Goal: Information Seeking & Learning: Learn about a topic

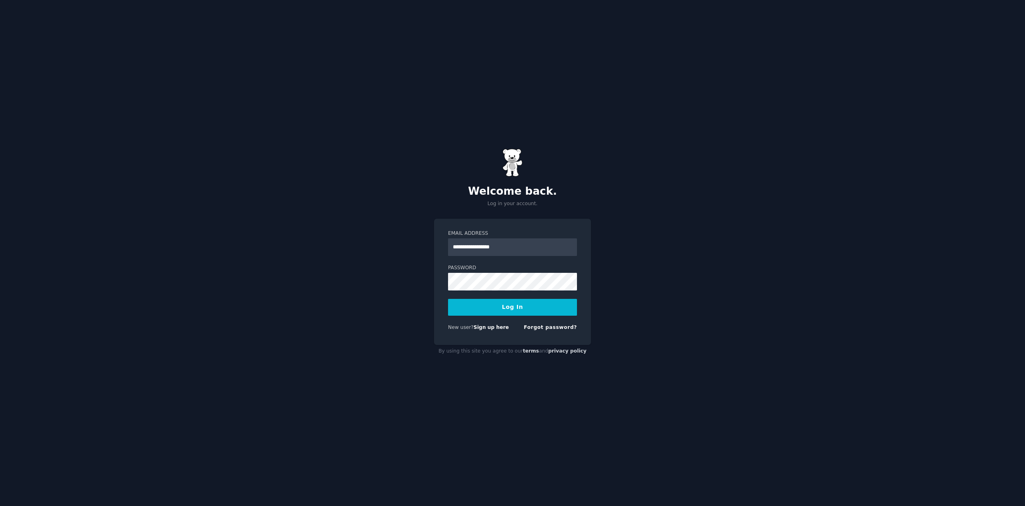
type input "**********"
click at [504, 308] on button "Log In" at bounding box center [512, 307] width 129 height 17
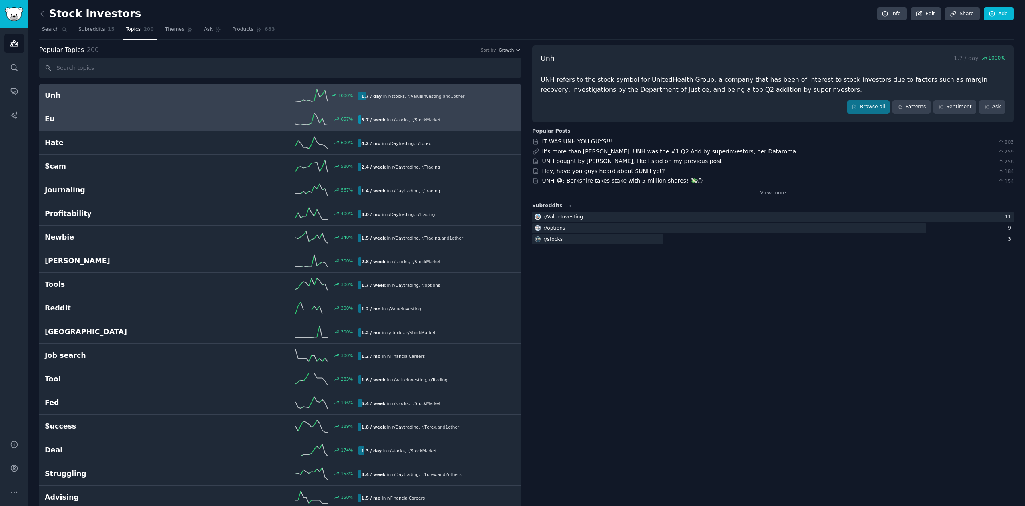
click at [254, 122] on div "657 %" at bounding box center [280, 119] width 157 height 12
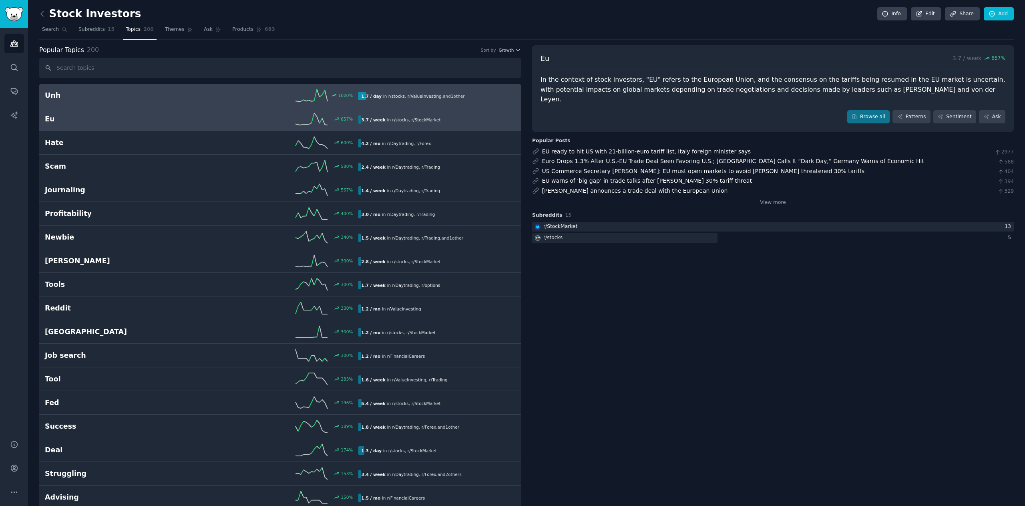
click at [260, 101] on div "1000 %" at bounding box center [280, 95] width 157 height 12
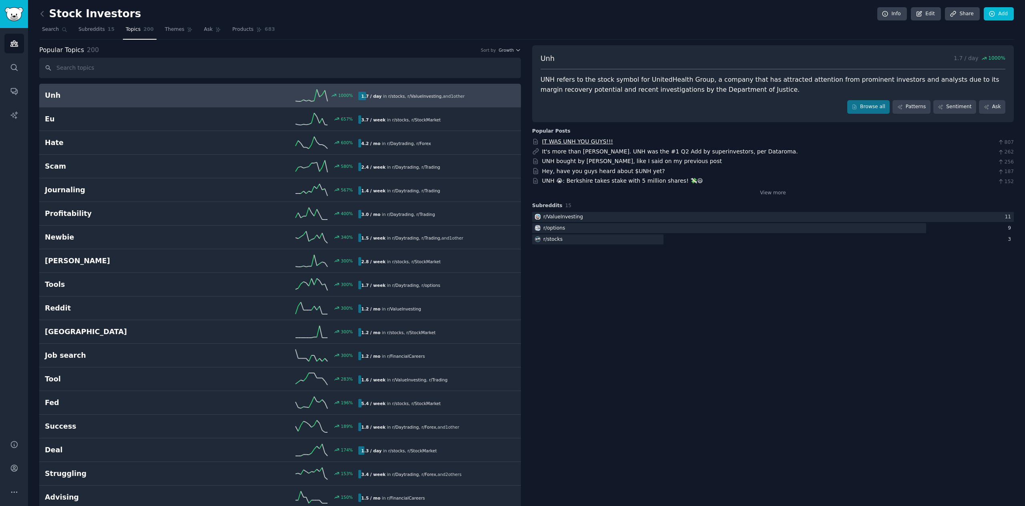
click at [575, 143] on link "IT WAS UNH YOU GUYS!!!" at bounding box center [577, 141] width 71 height 6
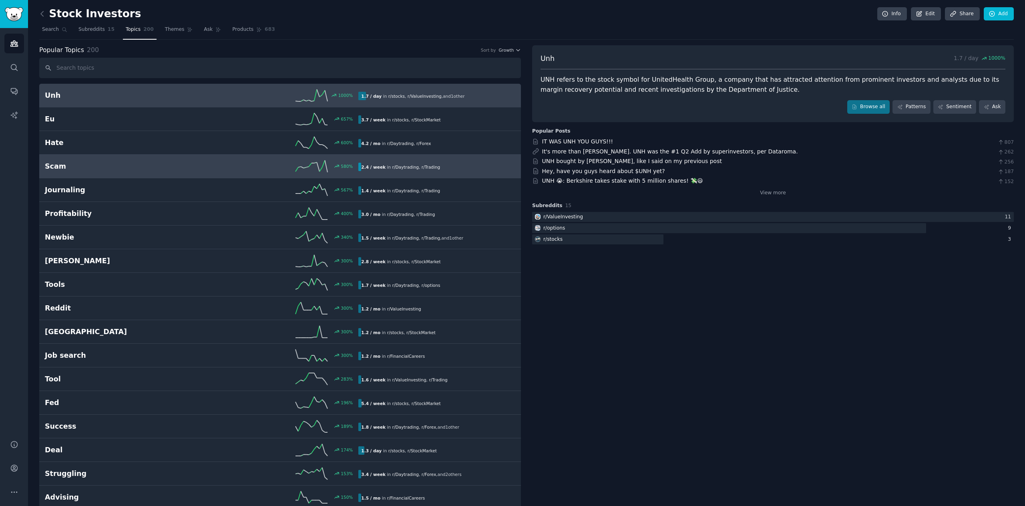
click at [155, 170] on h2 "Scam" at bounding box center [123, 166] width 157 height 10
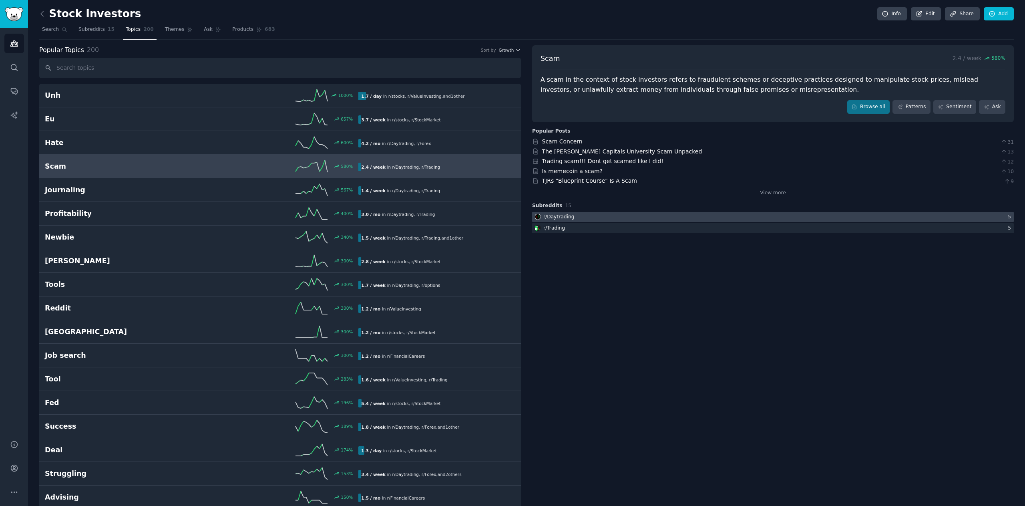
click at [577, 215] on div at bounding box center [773, 217] width 482 height 10
